Goal: Transaction & Acquisition: Subscribe to service/newsletter

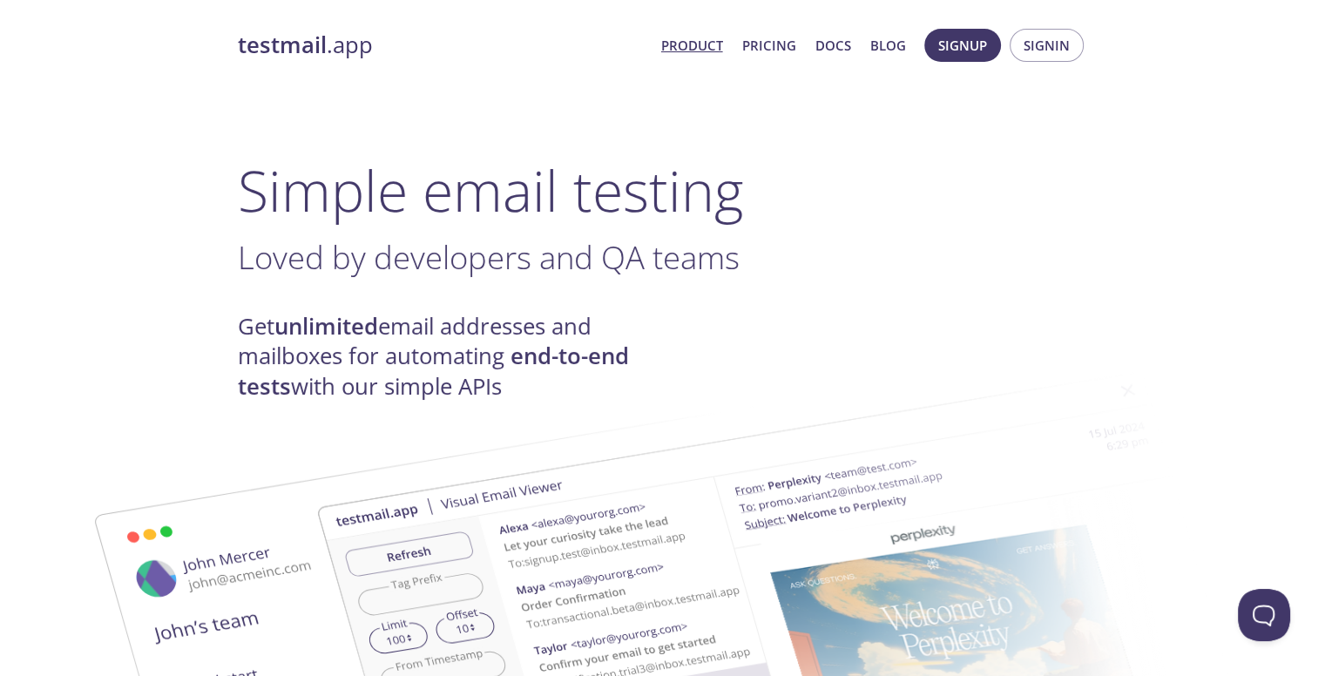
click at [1031, 50] on span "Signin" at bounding box center [1047, 45] width 46 height 23
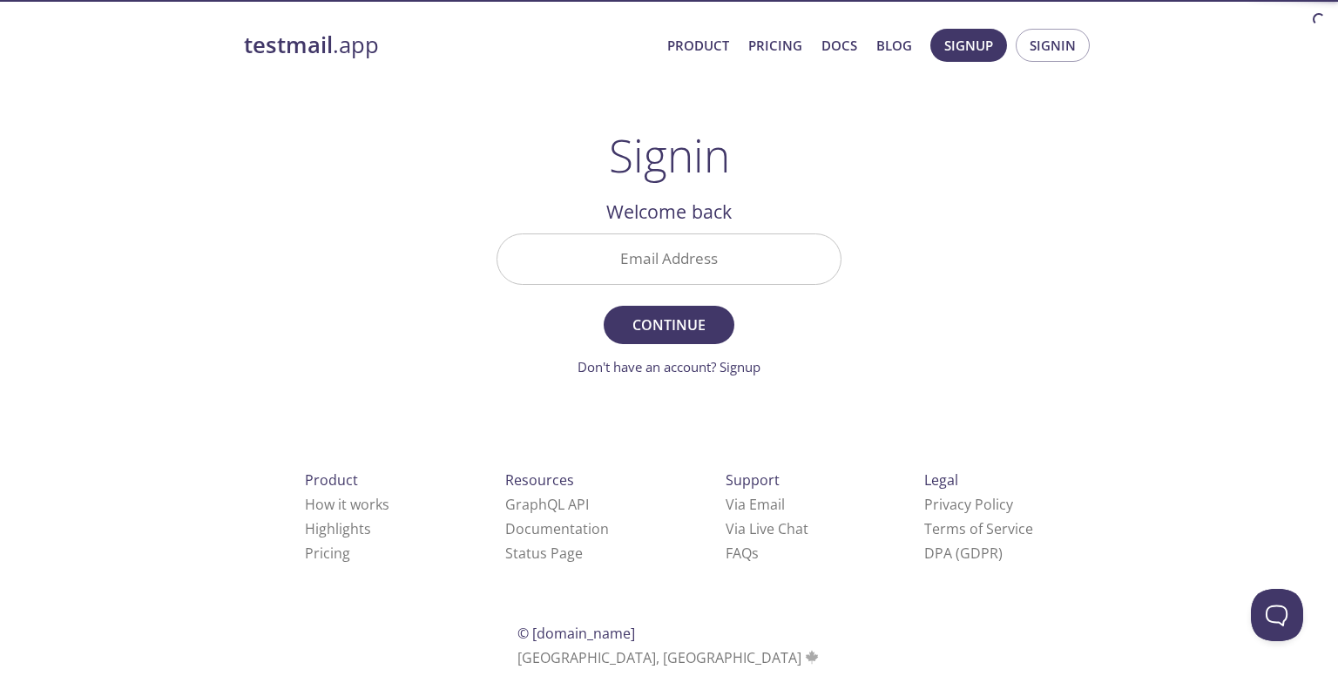
drag, startPoint x: 664, startPoint y: 255, endPoint x: 1000, endPoint y: 91, distance: 374.5
click at [666, 254] on input "Email Address" at bounding box center [669, 259] width 343 height 50
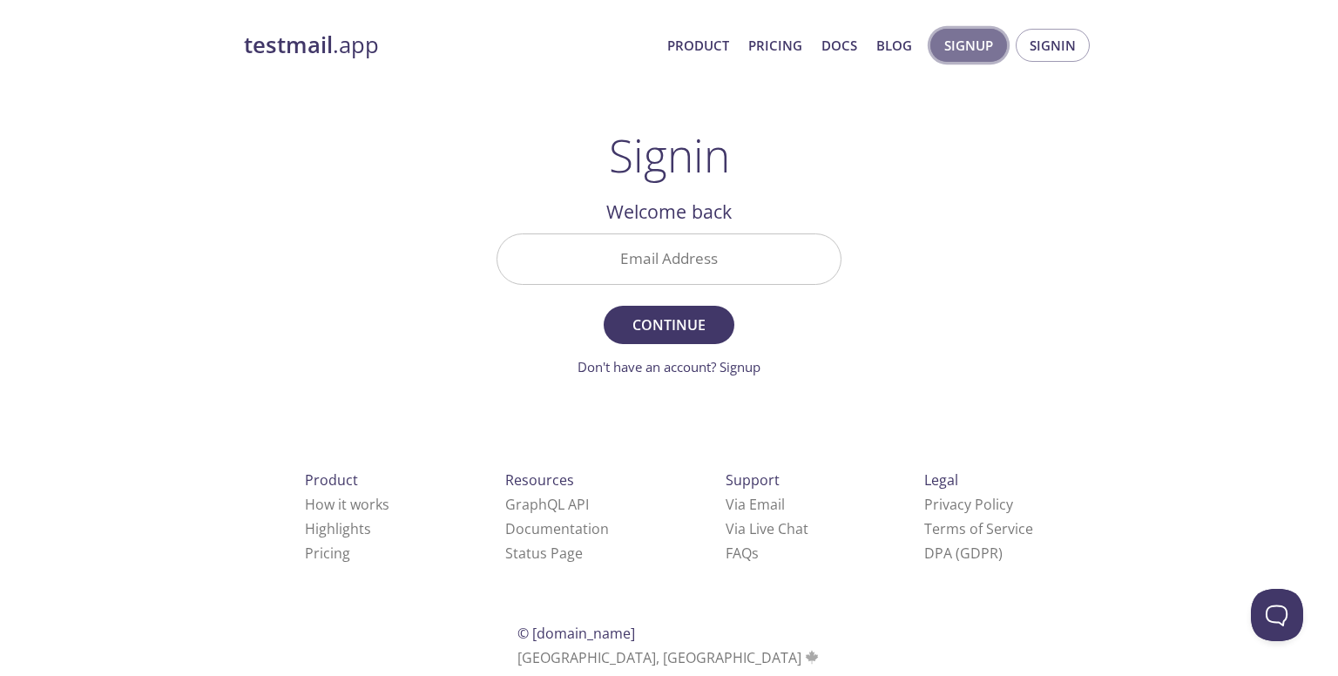
click at [953, 60] on button "Signup" at bounding box center [969, 45] width 77 height 33
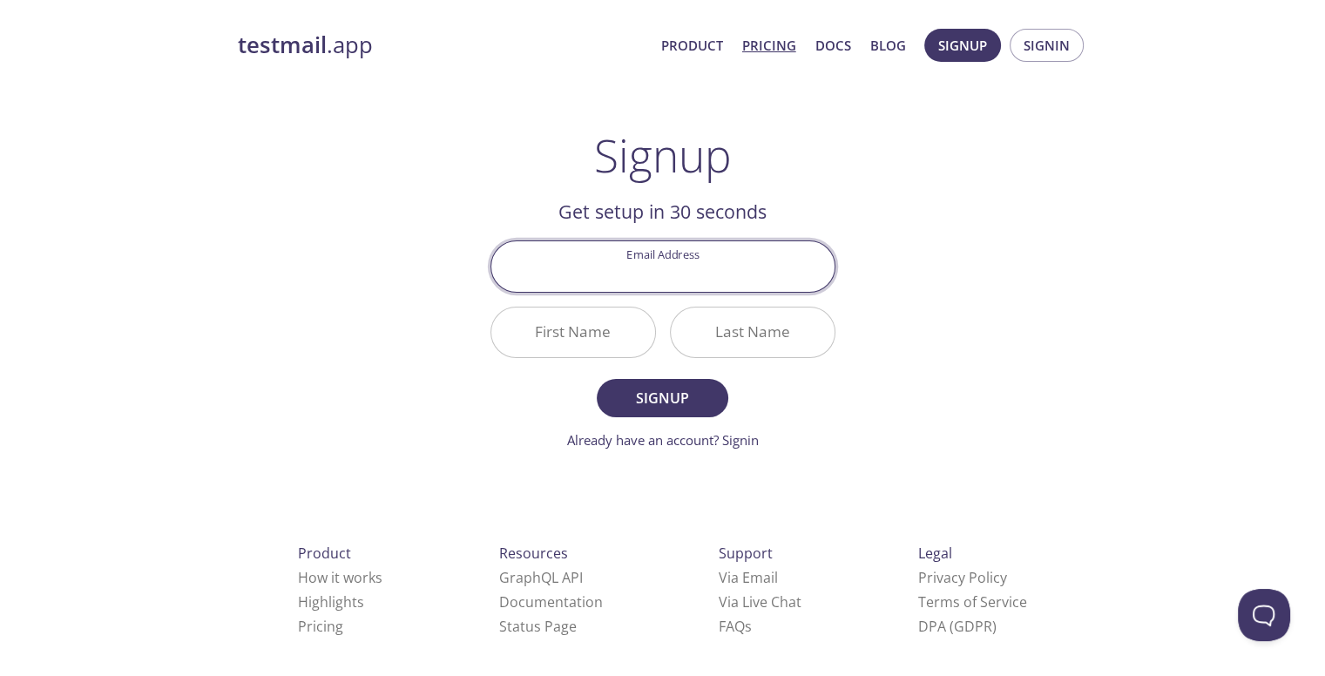
click at [753, 51] on link "Pricing" at bounding box center [769, 45] width 54 height 23
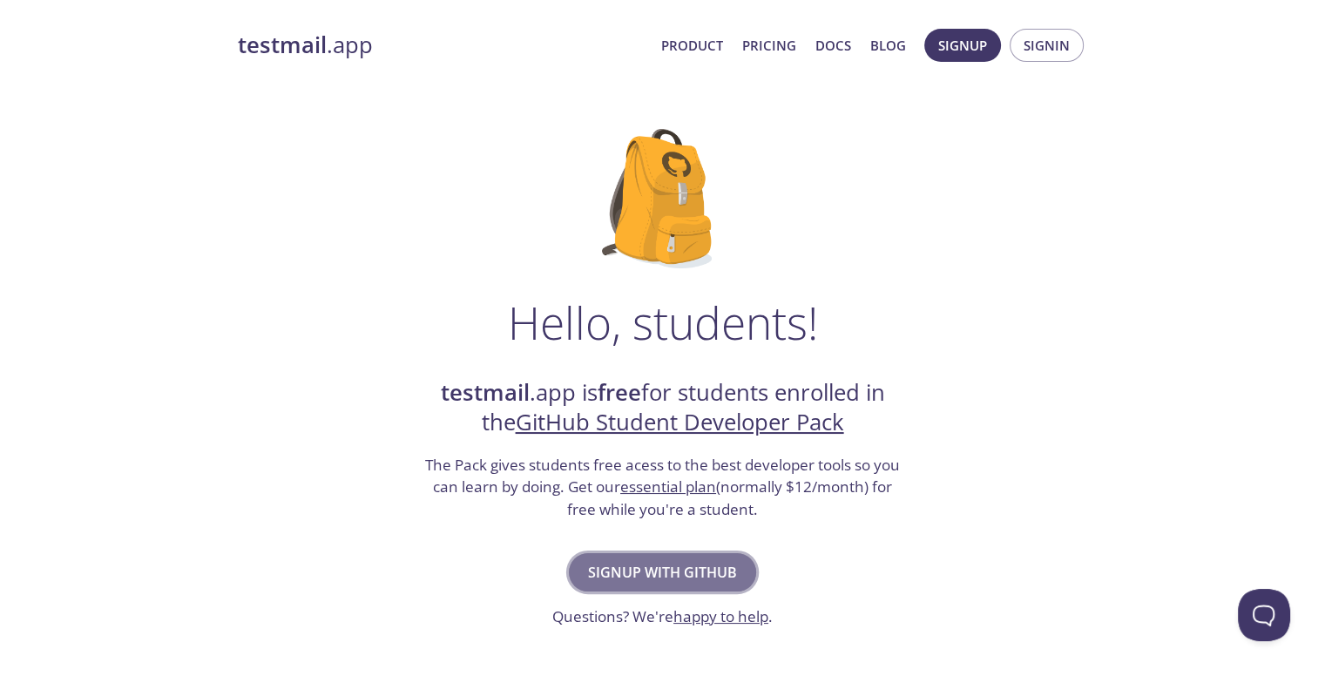
click at [652, 573] on span "Signup with GitHub" at bounding box center [662, 572] width 149 height 24
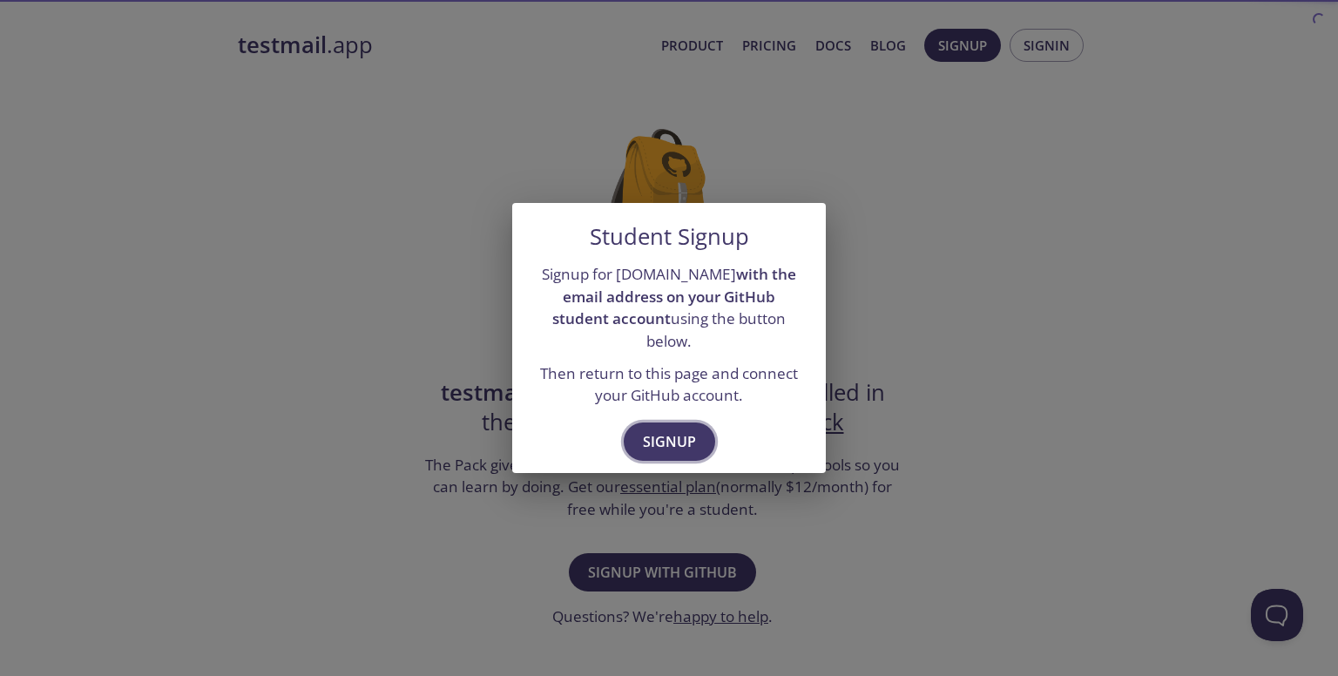
click at [680, 437] on span "Signup" at bounding box center [669, 442] width 53 height 24
click at [749, 489] on div "Student Signup Signup for testmail.app with the email address on your GitHub st…" at bounding box center [669, 338] width 1338 height 676
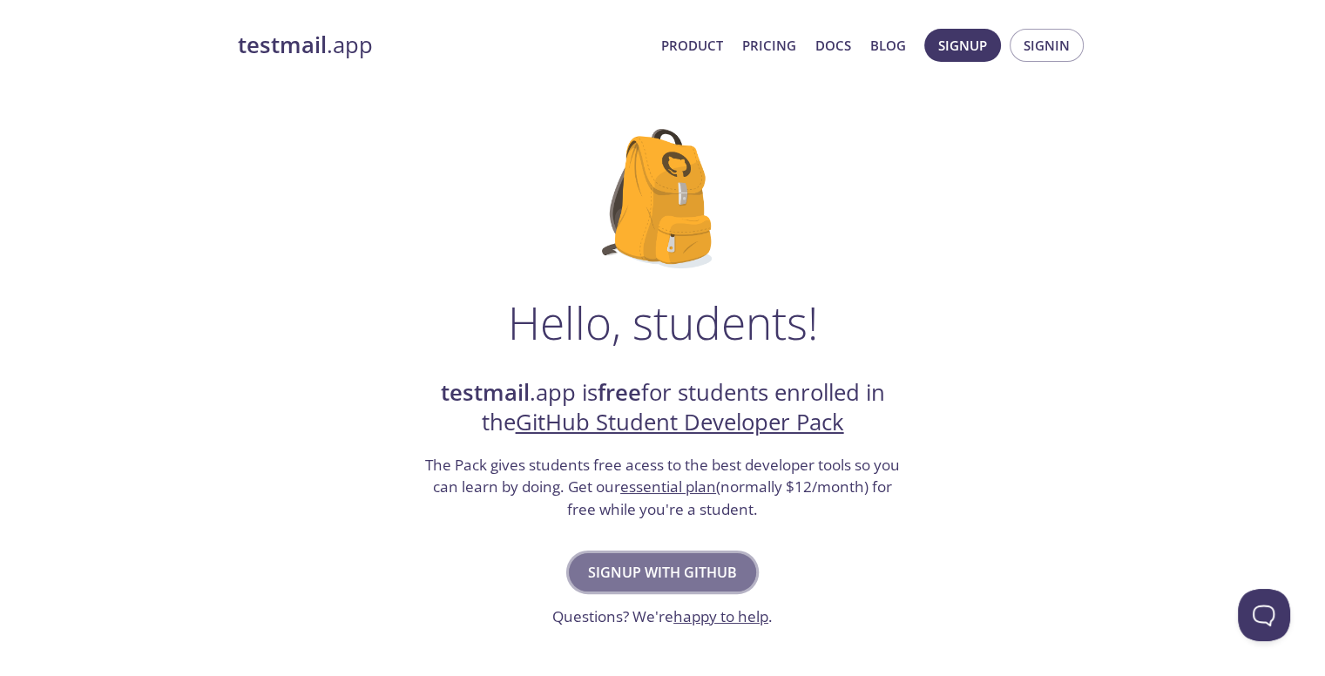
click at [656, 576] on span "Signup with GitHub" at bounding box center [662, 572] width 149 height 24
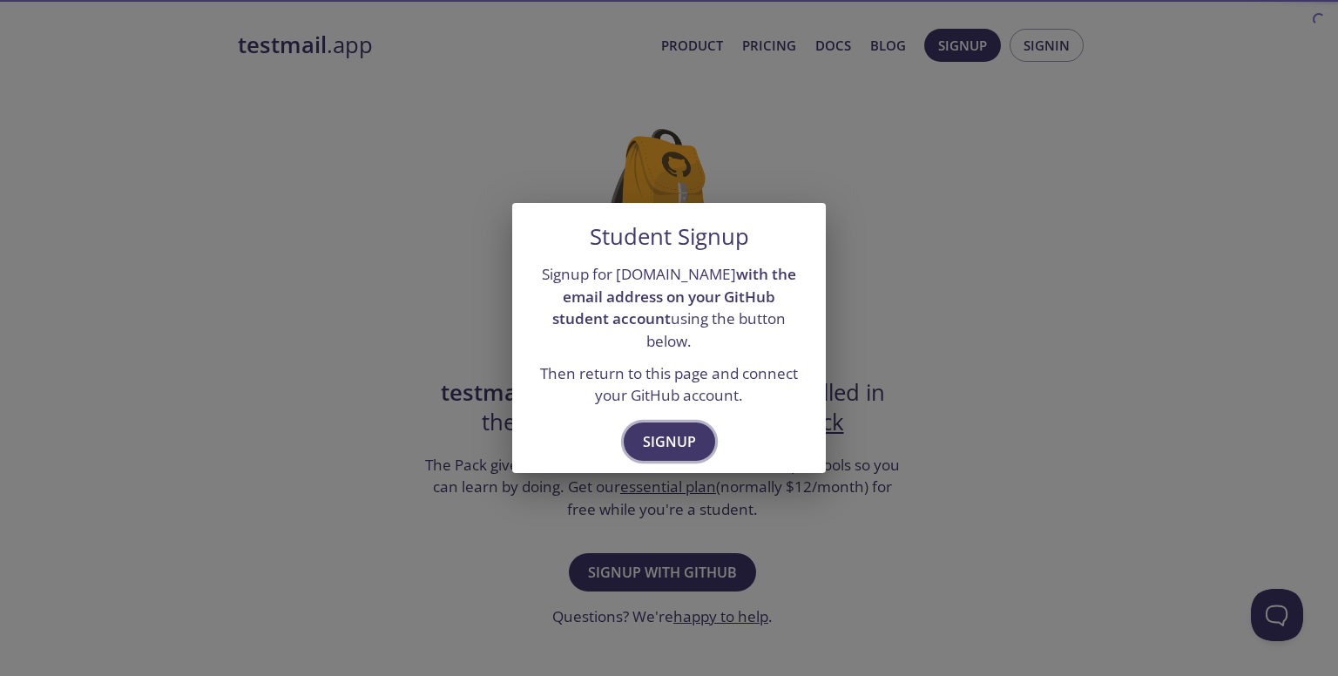
click at [669, 430] on span "Signup" at bounding box center [669, 442] width 53 height 24
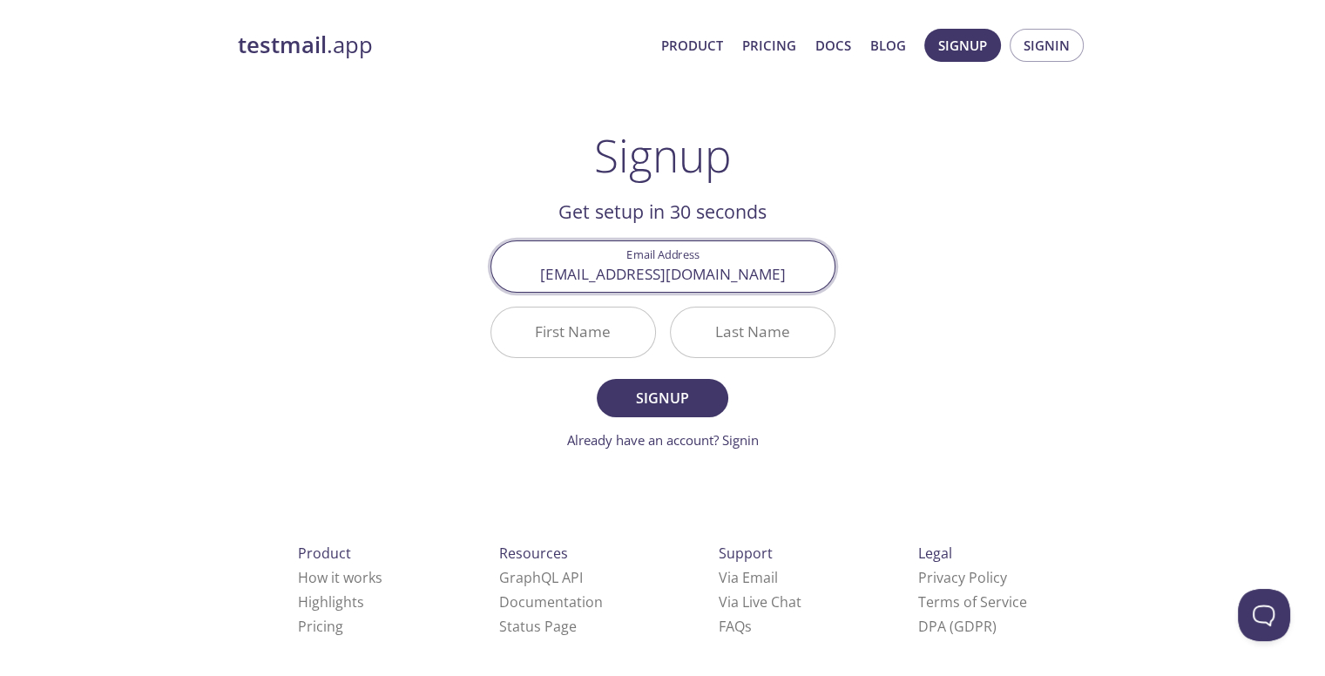
type input "3lias.lh@gmail.com"
click at [625, 341] on input "First Name" at bounding box center [573, 333] width 164 height 50
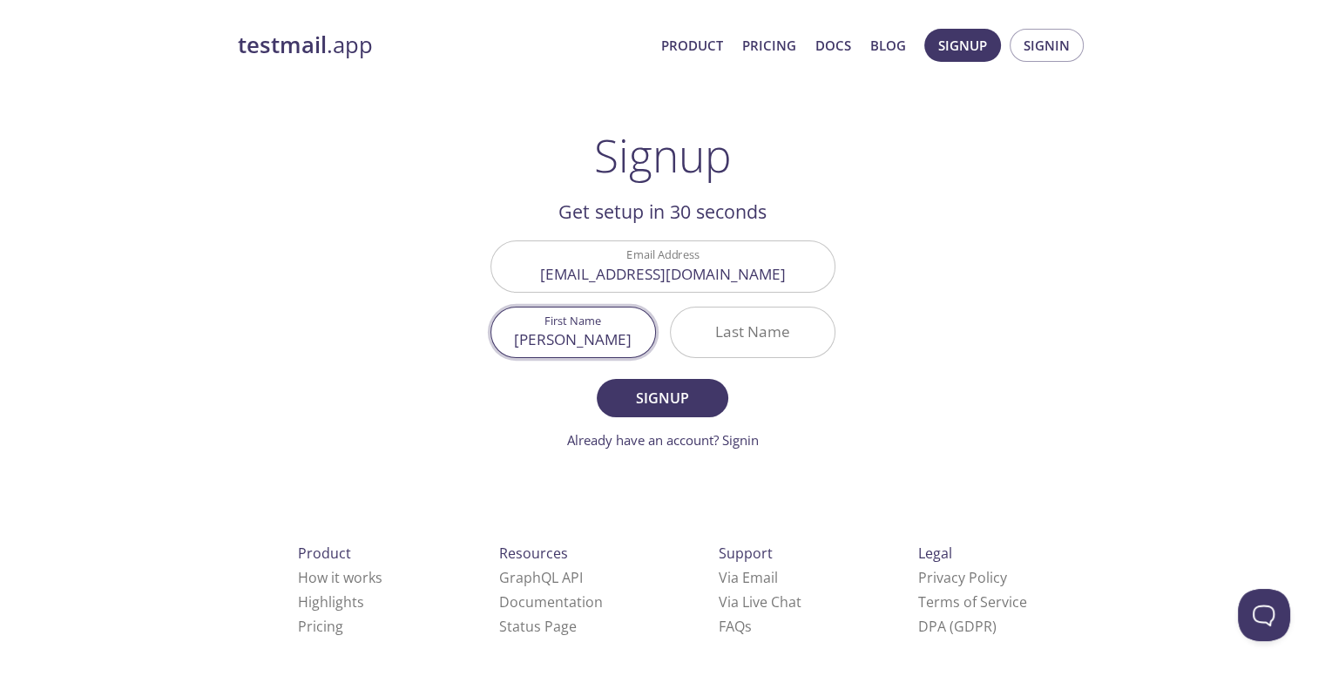
type input "Elias"
click at [750, 347] on input "Last Name" at bounding box center [753, 333] width 164 height 50
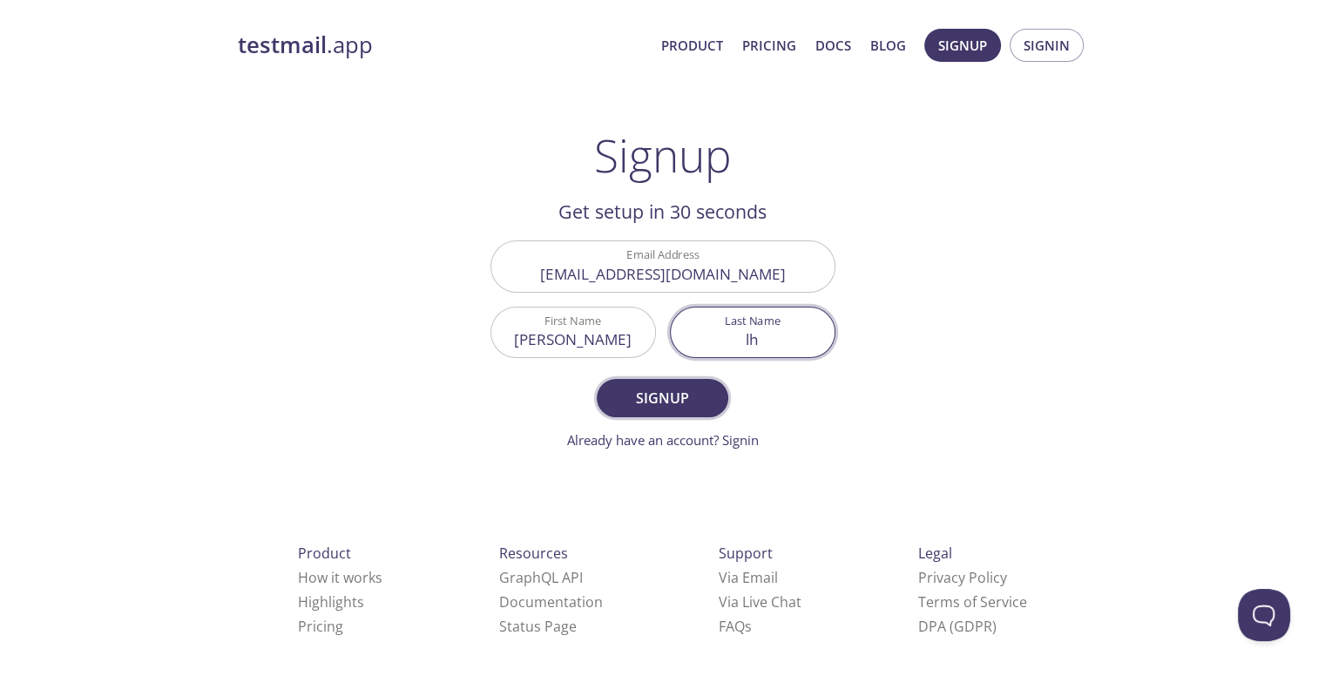
type input "lh"
click at [704, 400] on span "Signup" at bounding box center [662, 398] width 92 height 24
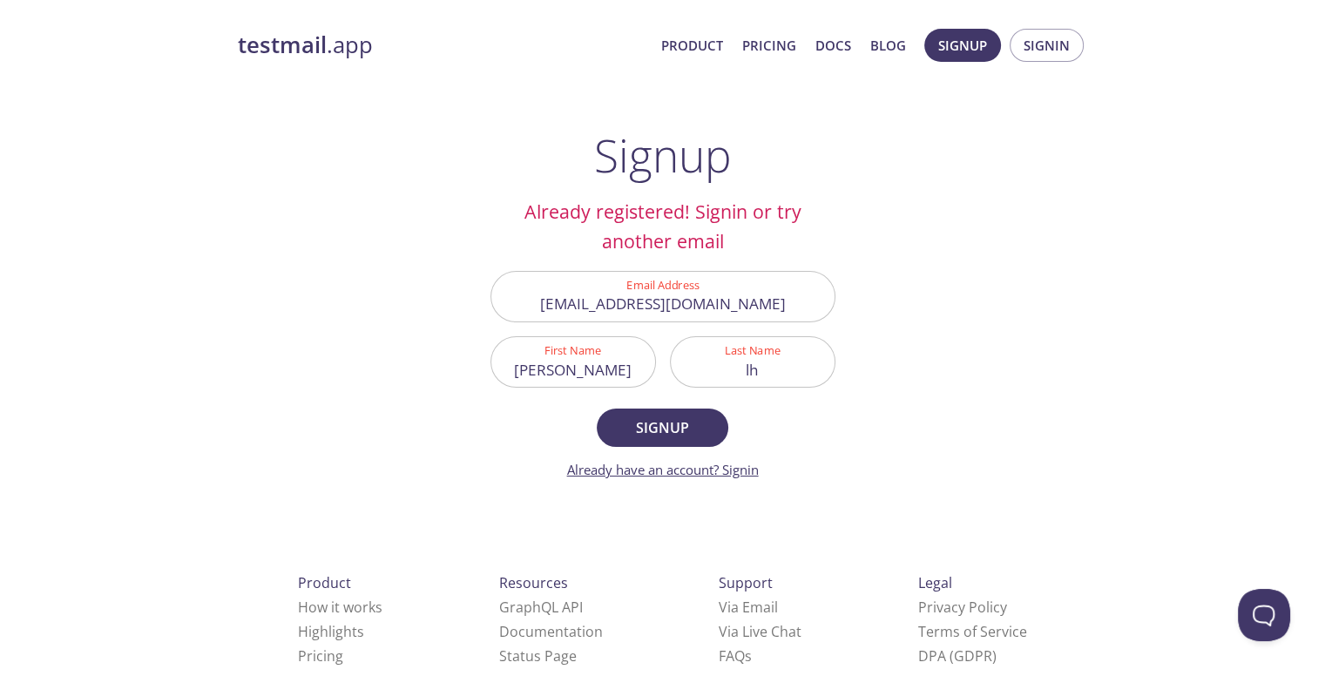
click at [751, 470] on link "Already have an account? Signin" at bounding box center [663, 469] width 192 height 17
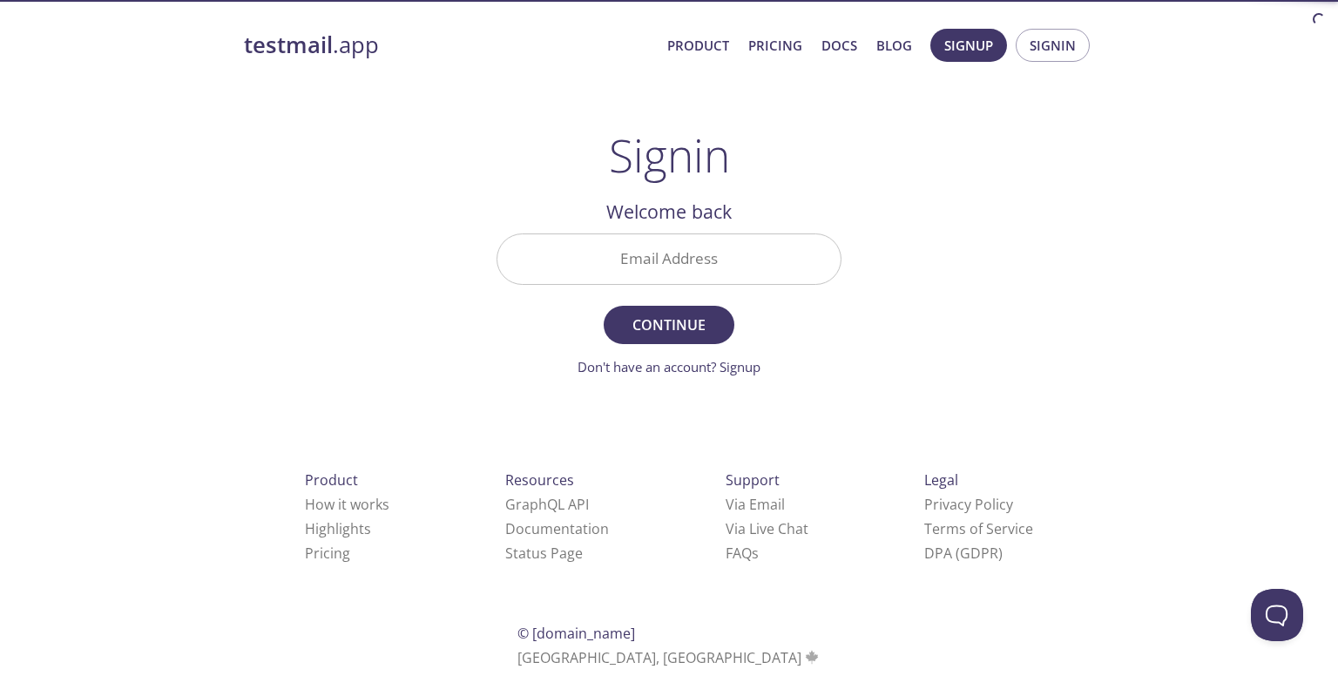
click at [654, 254] on input "Email Address" at bounding box center [669, 259] width 343 height 50
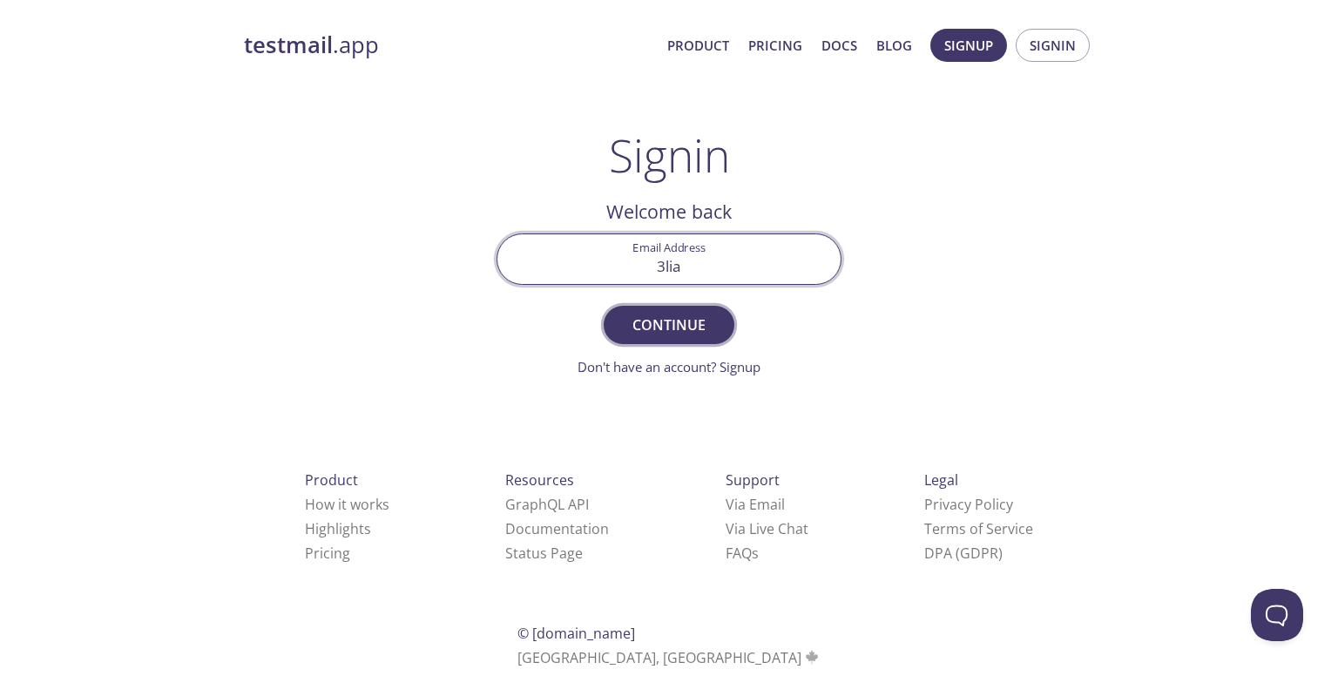
type input "3lias.lh@gmail.com"
click at [664, 322] on span "Continue" at bounding box center [669, 325] width 92 height 24
click at [645, 254] on input "Signin Security Code" at bounding box center [669, 259] width 343 height 50
paste input "L8M7UG4"
type input "L8M7UG4"
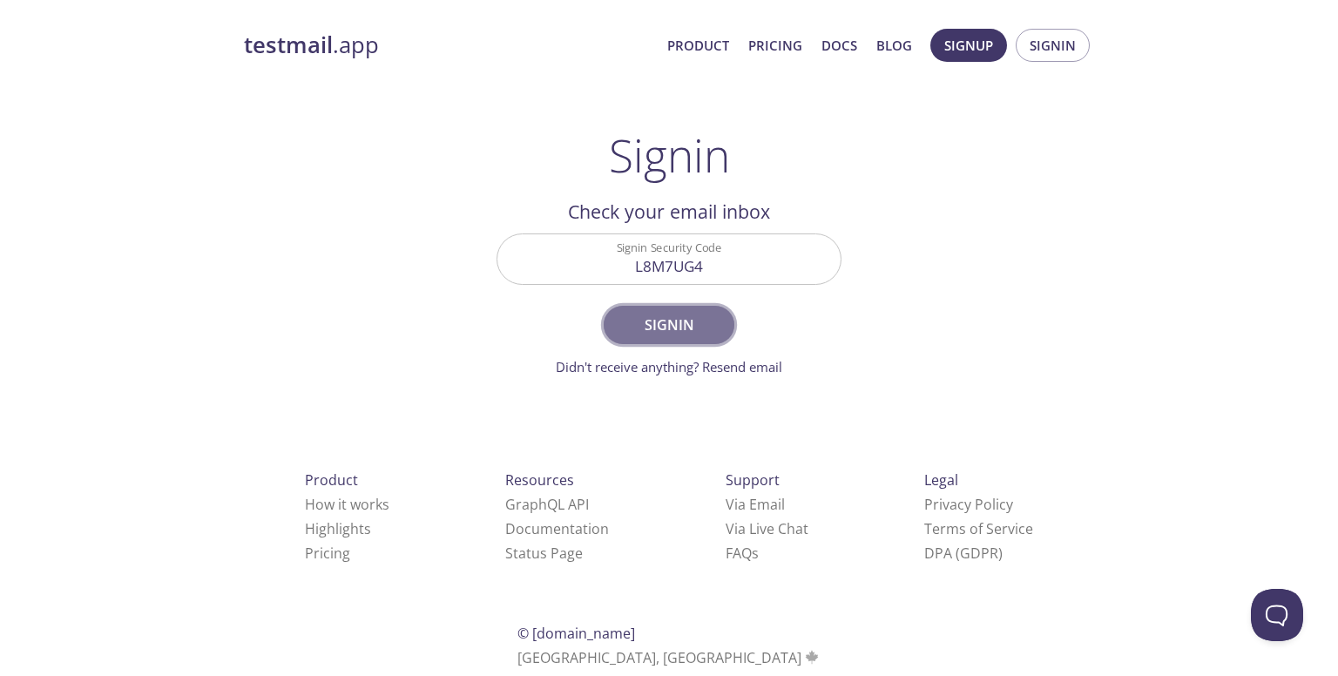
click at [641, 321] on span "Signin" at bounding box center [669, 325] width 92 height 24
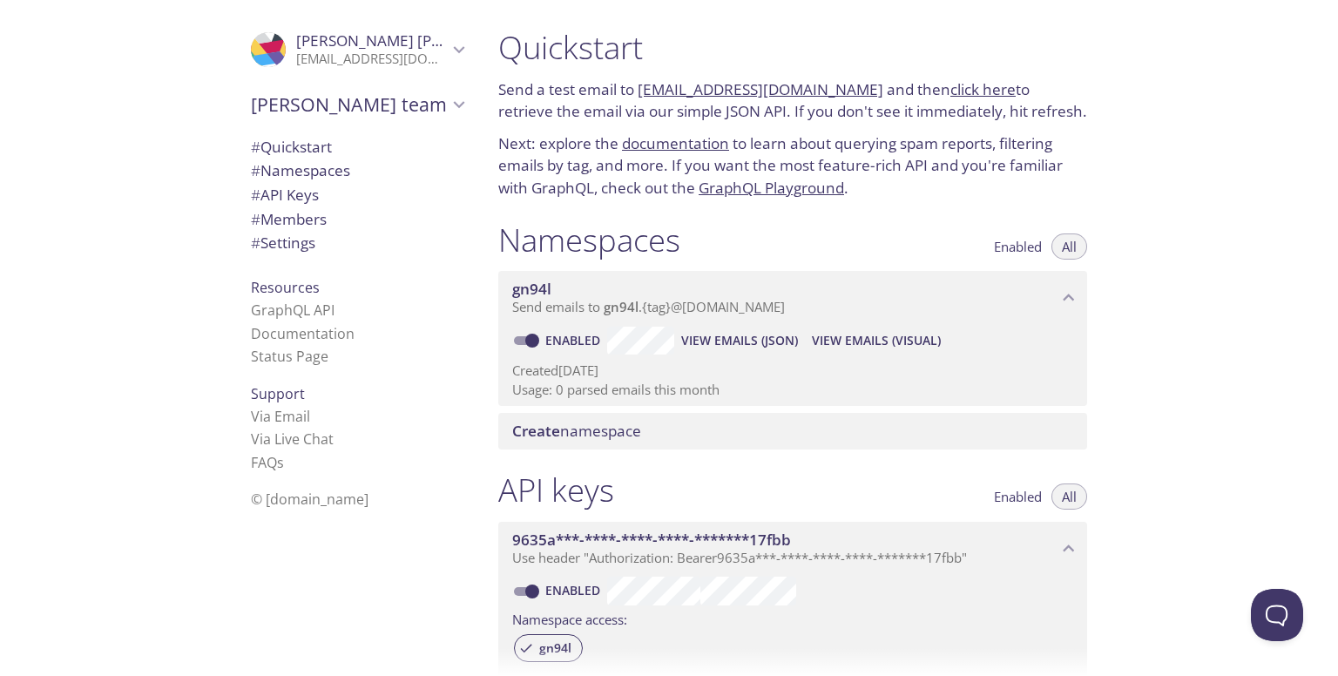
click at [282, 145] on span "# Quickstart" at bounding box center [291, 147] width 81 height 20
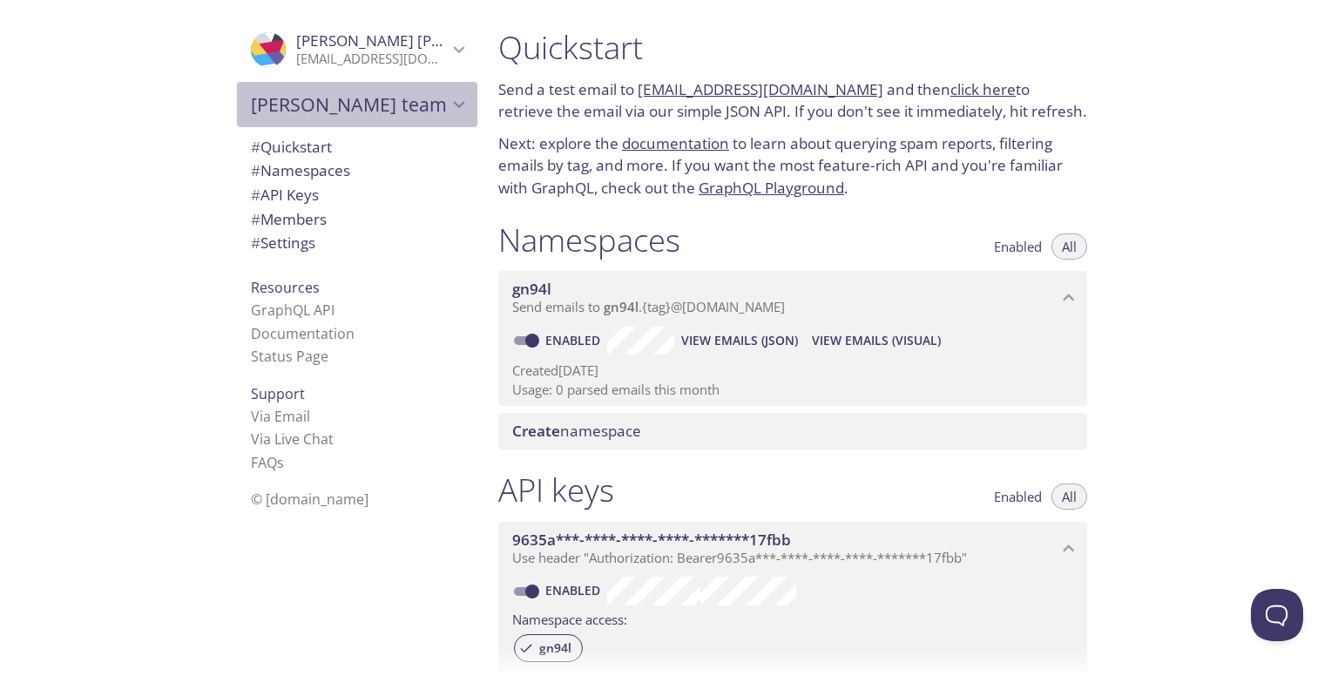
click at [455, 105] on icon "Elias's team" at bounding box center [459, 104] width 23 height 23
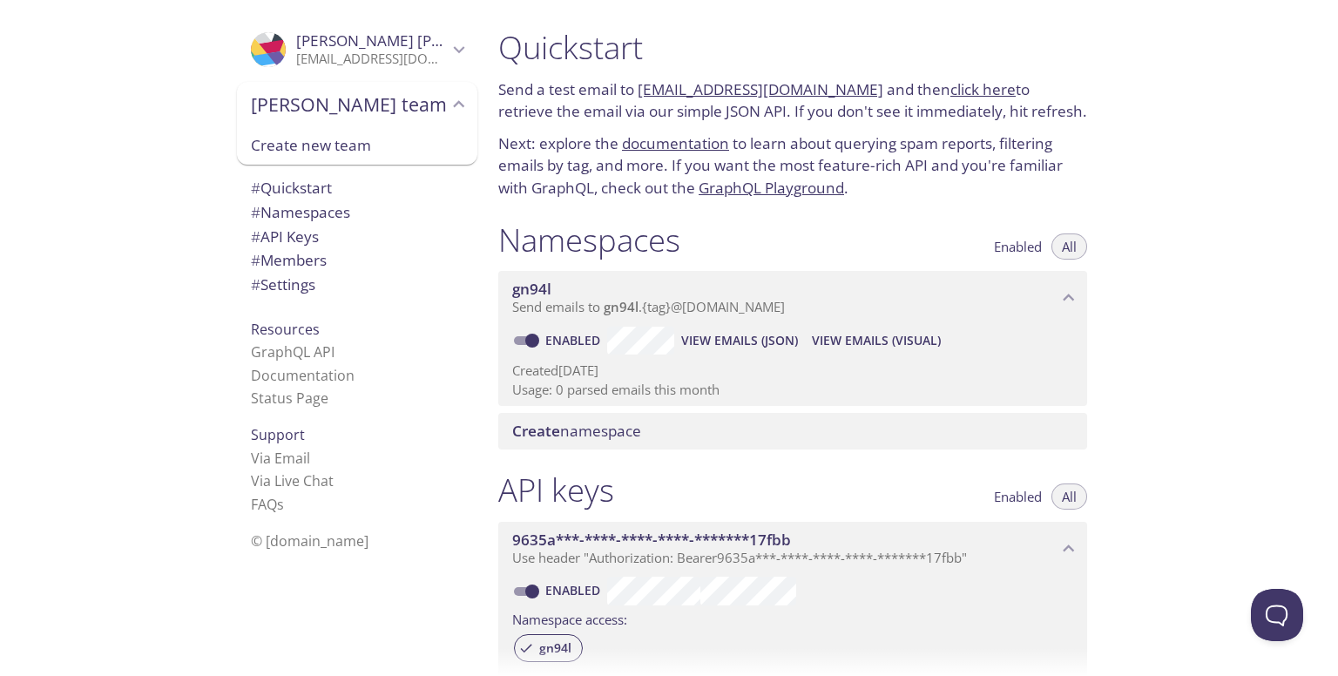
click at [455, 105] on icon "Elias's team" at bounding box center [459, 104] width 23 height 23
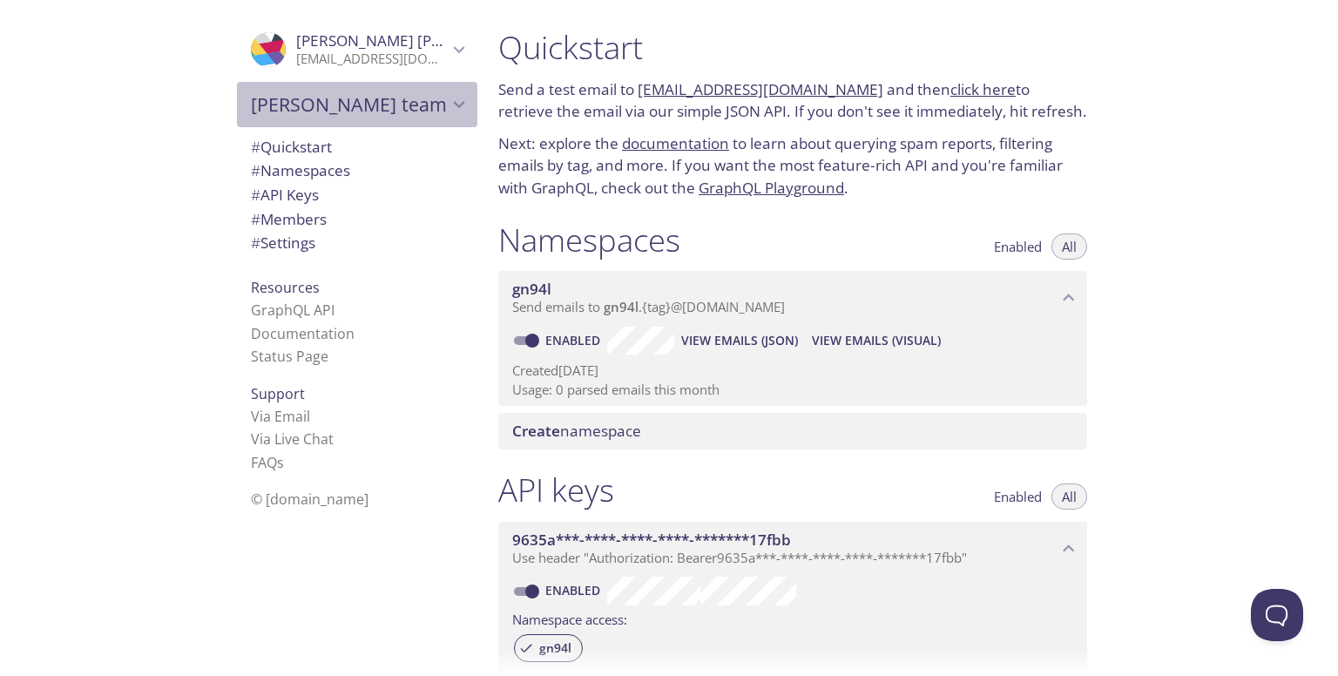
click at [455, 105] on icon "Elias's team" at bounding box center [459, 104] width 23 height 23
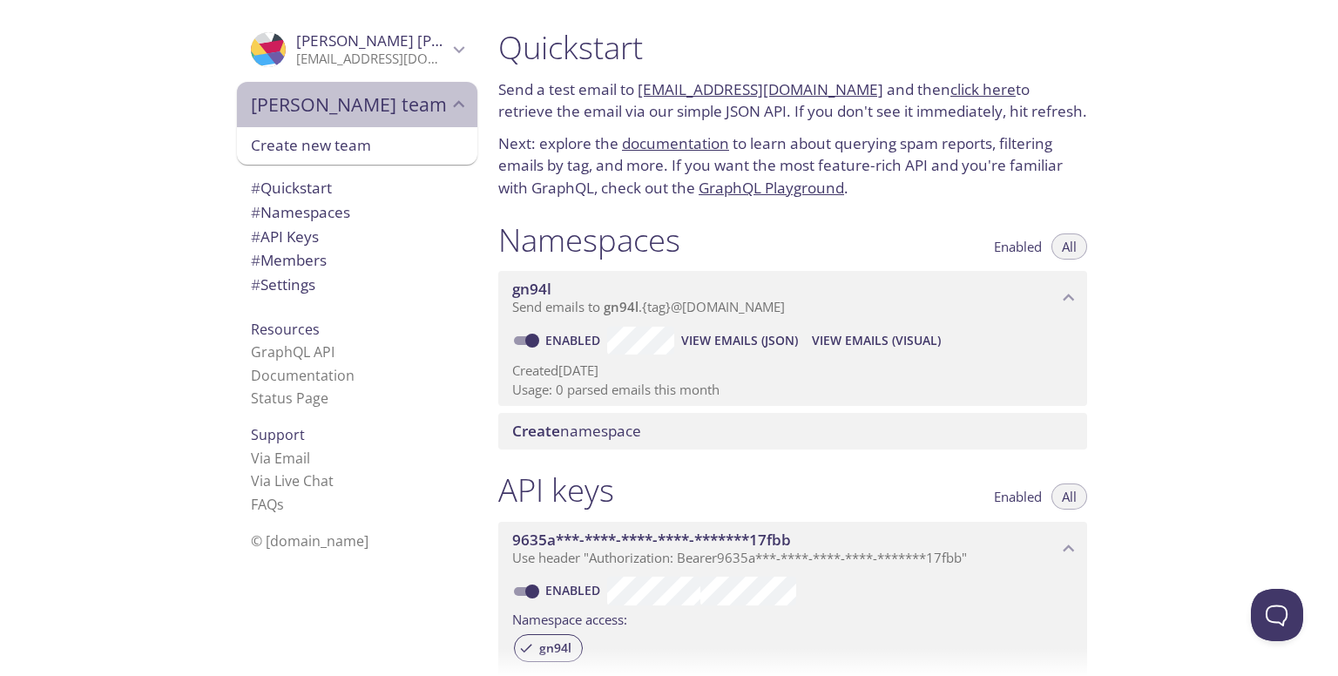
click at [455, 105] on icon "Elias's team" at bounding box center [459, 104] width 23 height 23
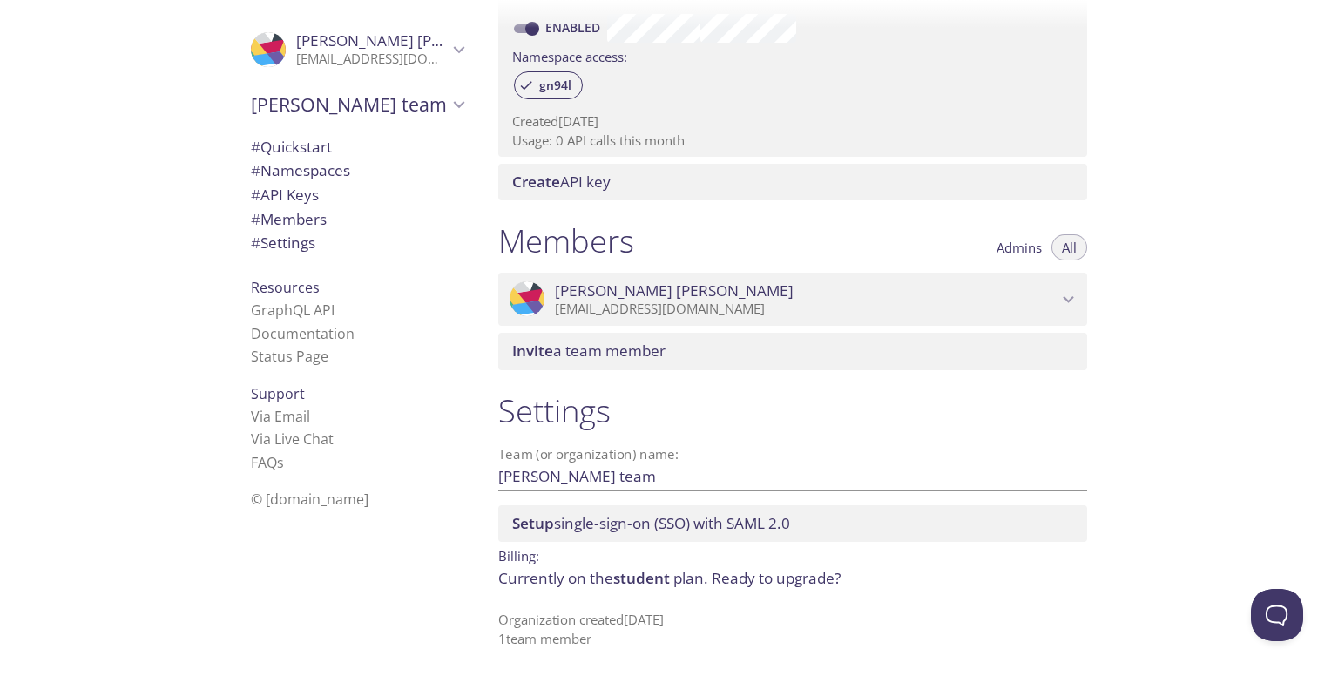
scroll to position [389, 0]
